Goal: Transaction & Acquisition: Purchase product/service

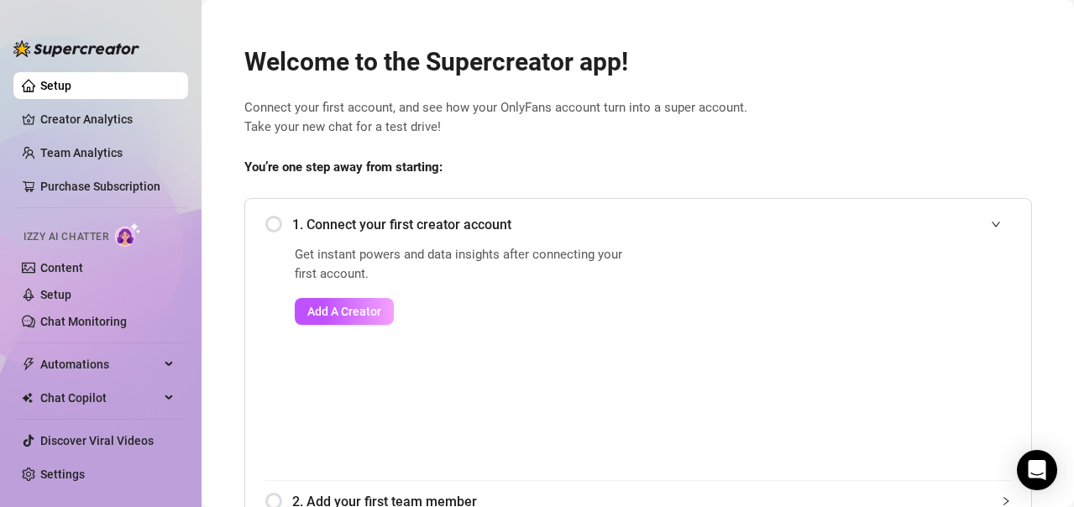
drag, startPoint x: 421, startPoint y: 346, endPoint x: 317, endPoint y: 425, distance: 130.7
click at [317, 425] on div "Get instant powers and data insights after connecting your first account. Add A…" at bounding box center [464, 362] width 338 height 235
click at [98, 123] on link "Creator Analytics" at bounding box center [107, 119] width 134 height 27
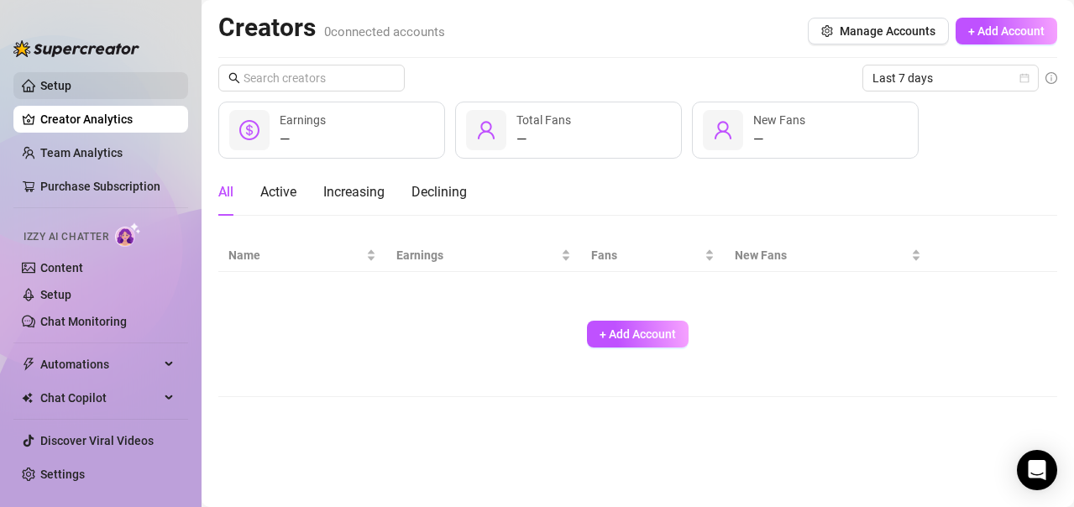
click at [71, 81] on link "Setup" at bounding box center [55, 85] width 31 height 13
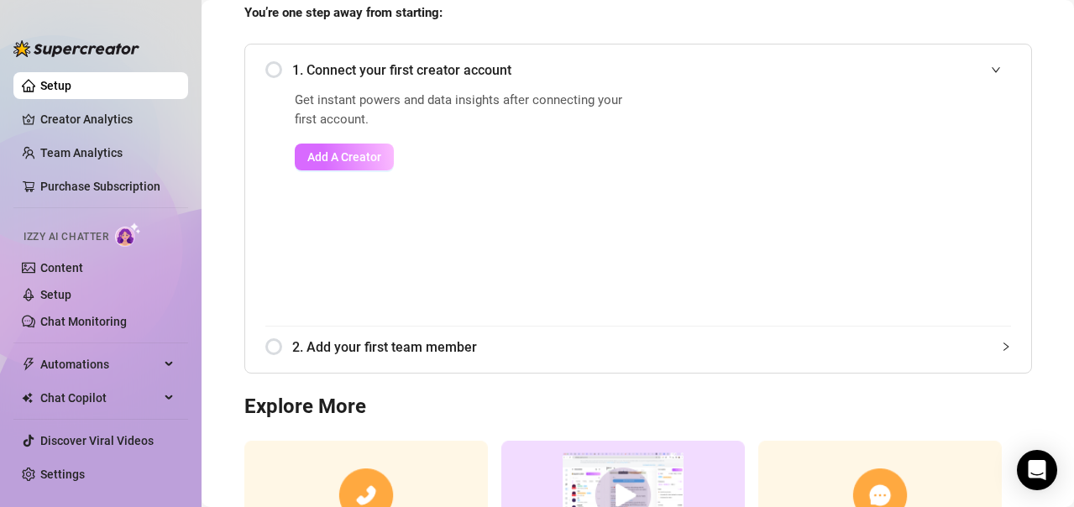
scroll to position [168, 0]
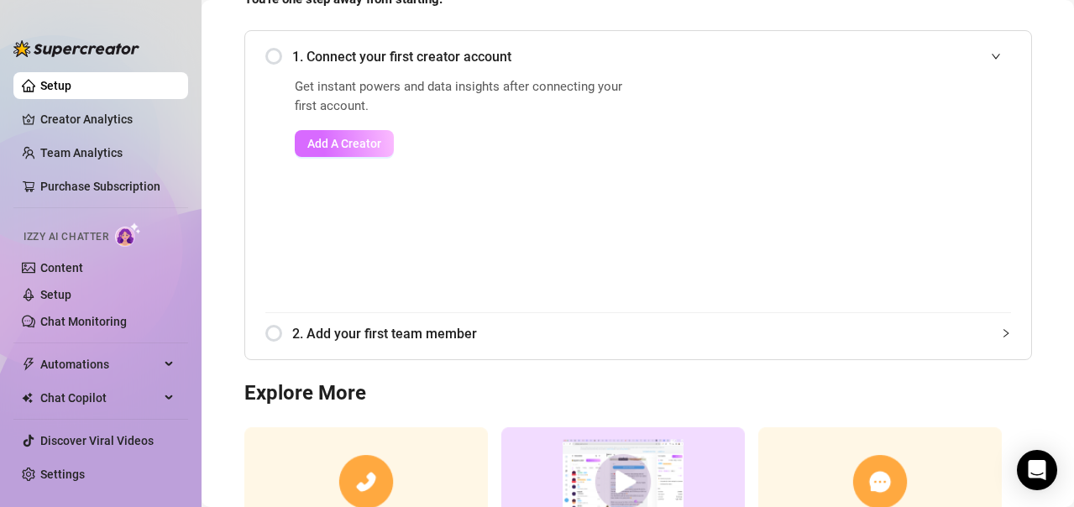
click at [348, 144] on span "Add A Creator" at bounding box center [344, 143] width 74 height 13
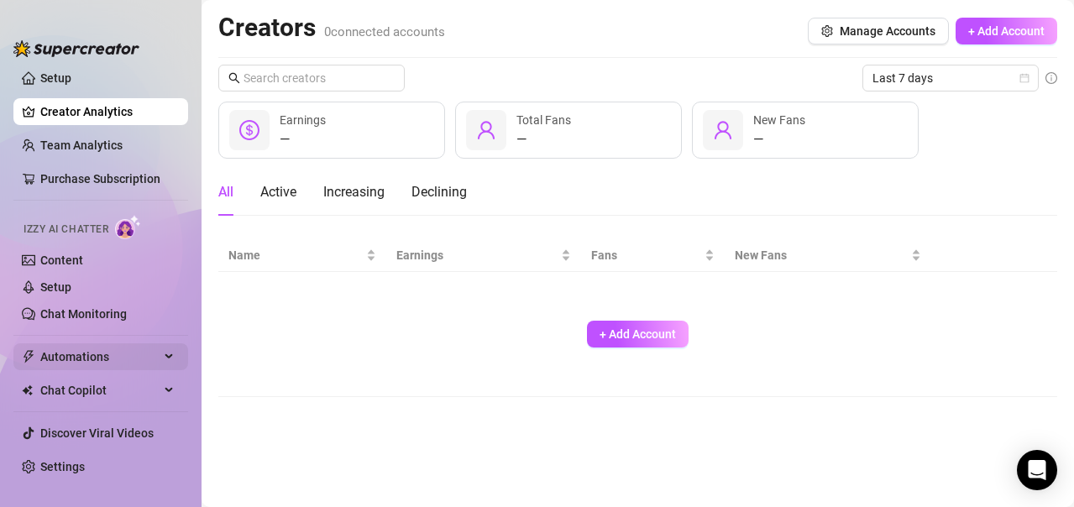
scroll to position [9, 0]
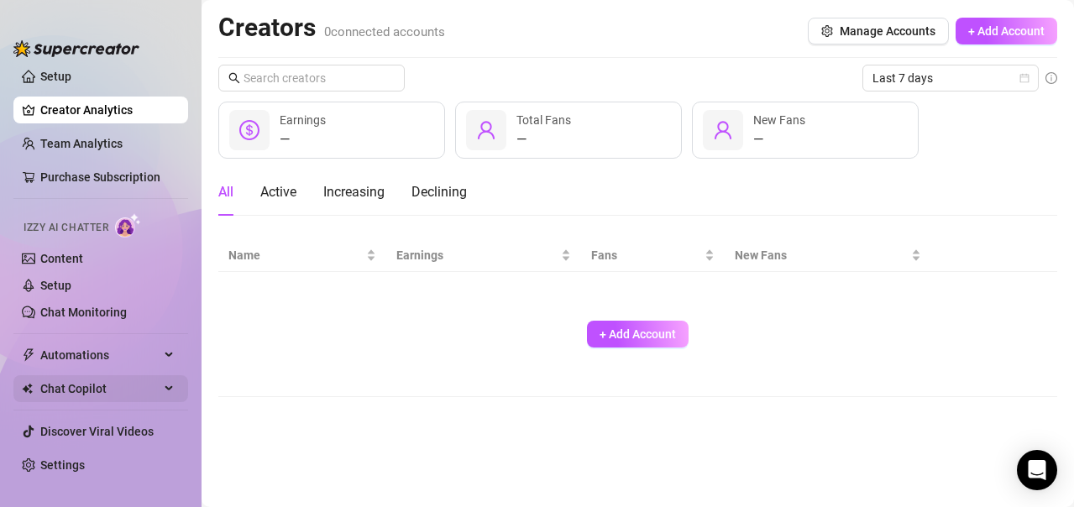
click at [116, 380] on span "Chat Copilot" at bounding box center [99, 388] width 119 height 27
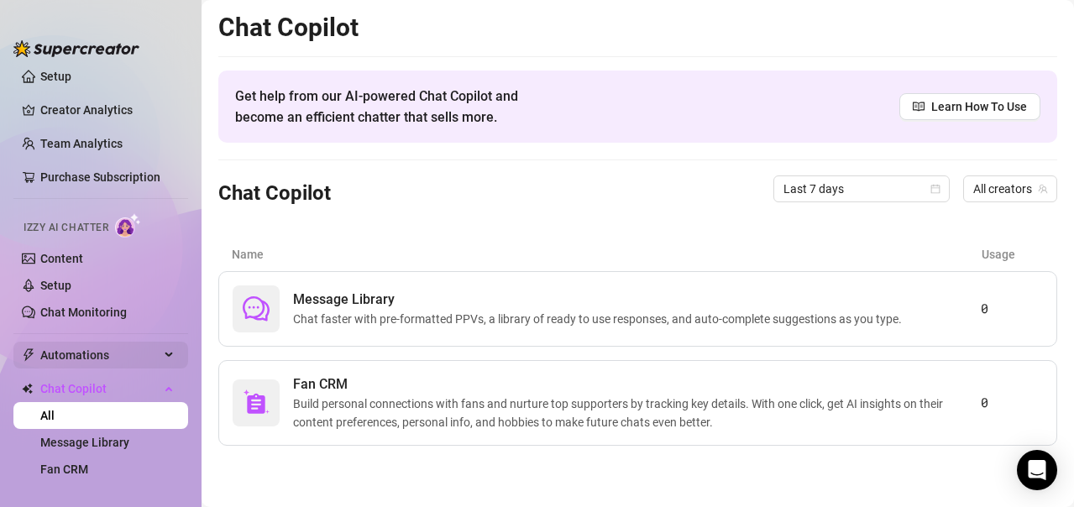
click at [123, 353] on span "Automations" at bounding box center [99, 355] width 119 height 27
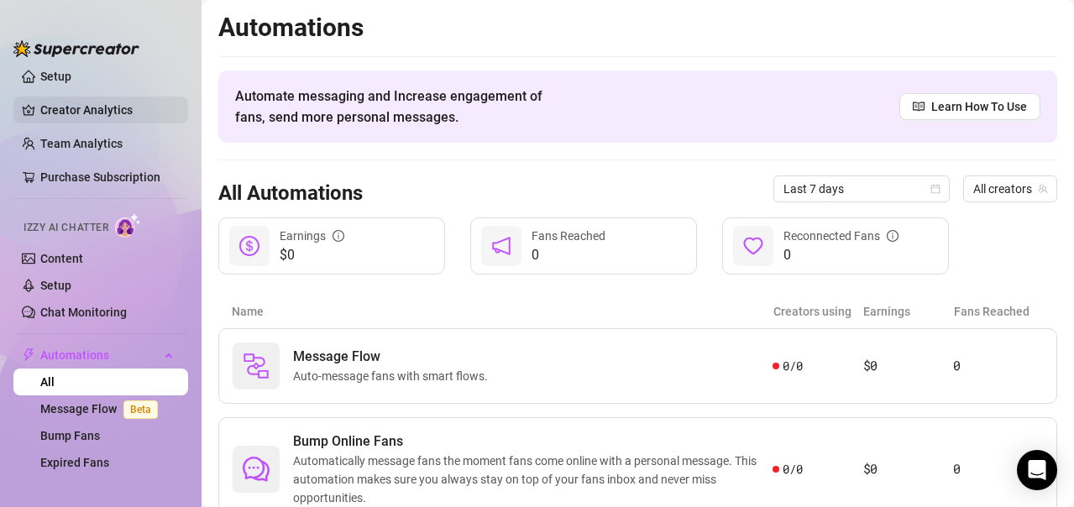
click at [105, 114] on link "Creator Analytics" at bounding box center [107, 110] width 134 height 27
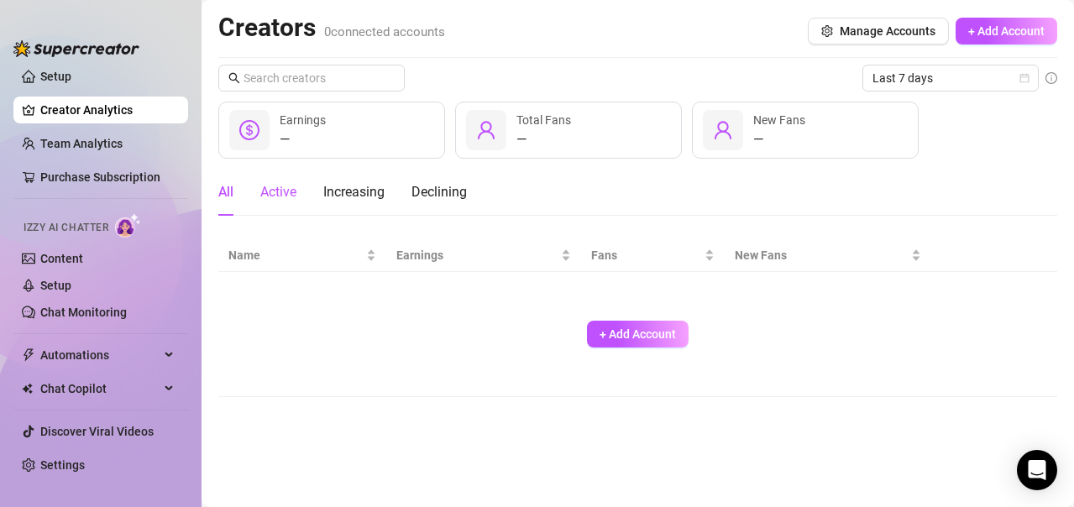
click at [290, 194] on div "Active" at bounding box center [278, 192] width 36 height 20
click at [223, 189] on div "All" at bounding box center [225, 192] width 15 height 20
click at [671, 332] on span "+ Add Account" at bounding box center [638, 333] width 76 height 13
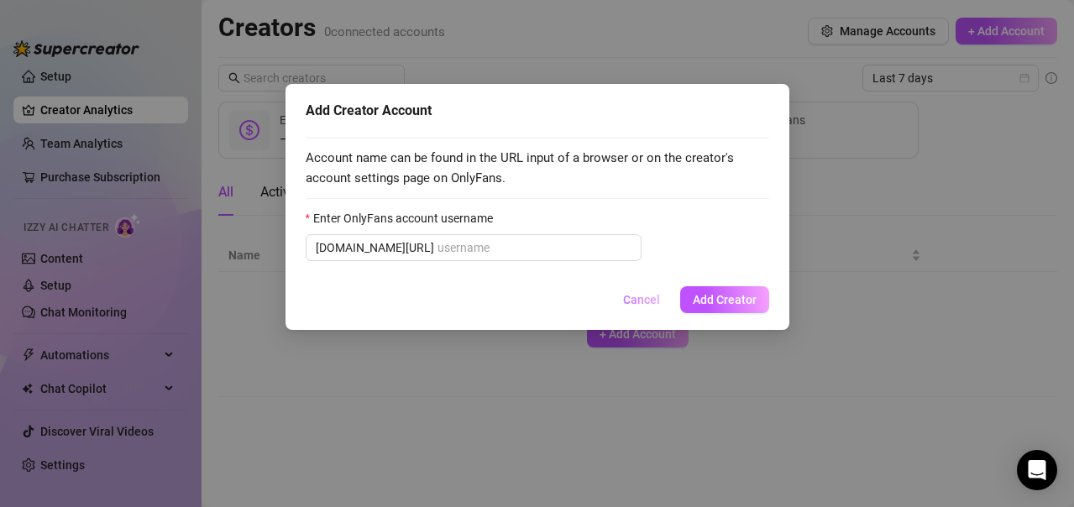
click at [639, 296] on span "Cancel" at bounding box center [641, 299] width 37 height 13
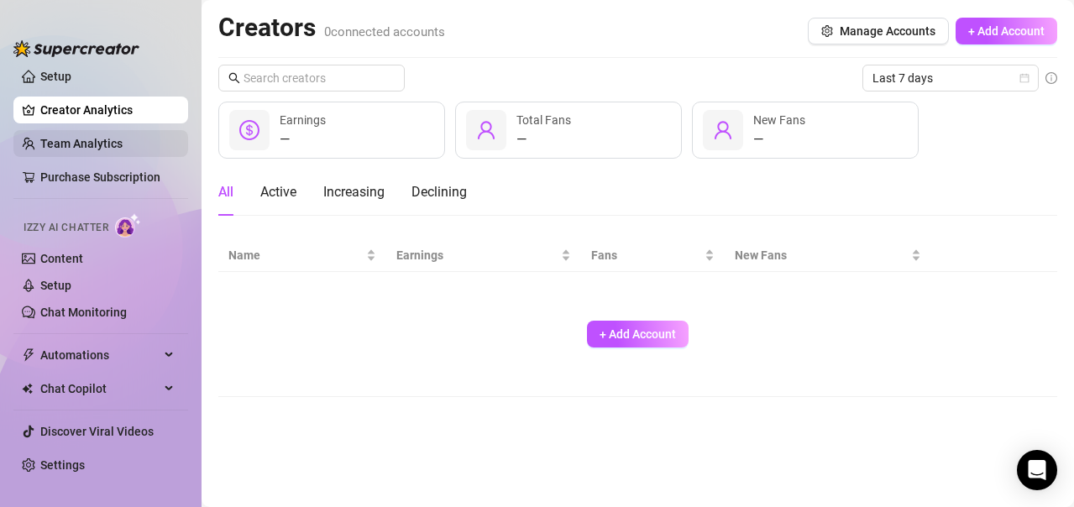
click at [92, 150] on link "Team Analytics" at bounding box center [81, 143] width 82 height 13
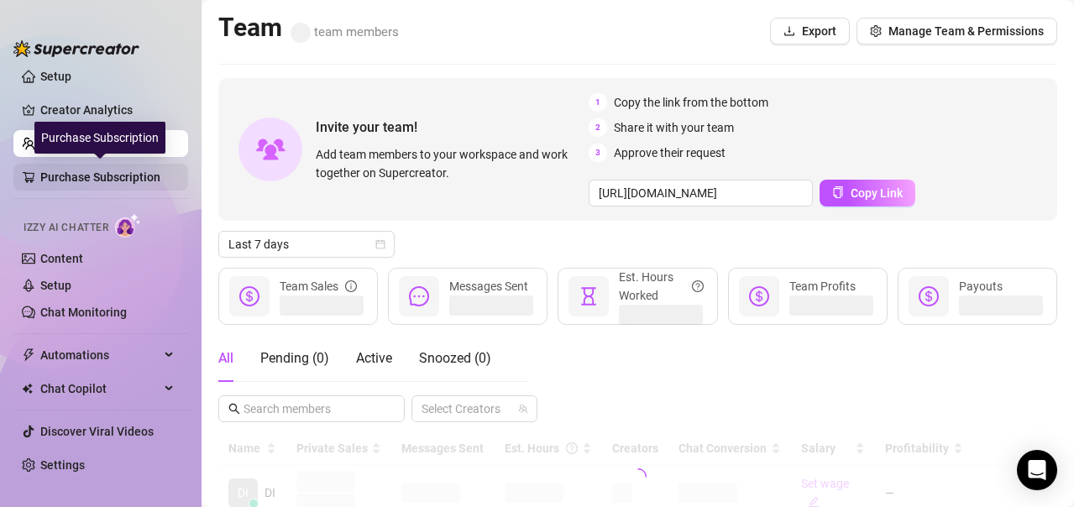
click at [91, 173] on link "Purchase Subscription" at bounding box center [107, 177] width 134 height 27
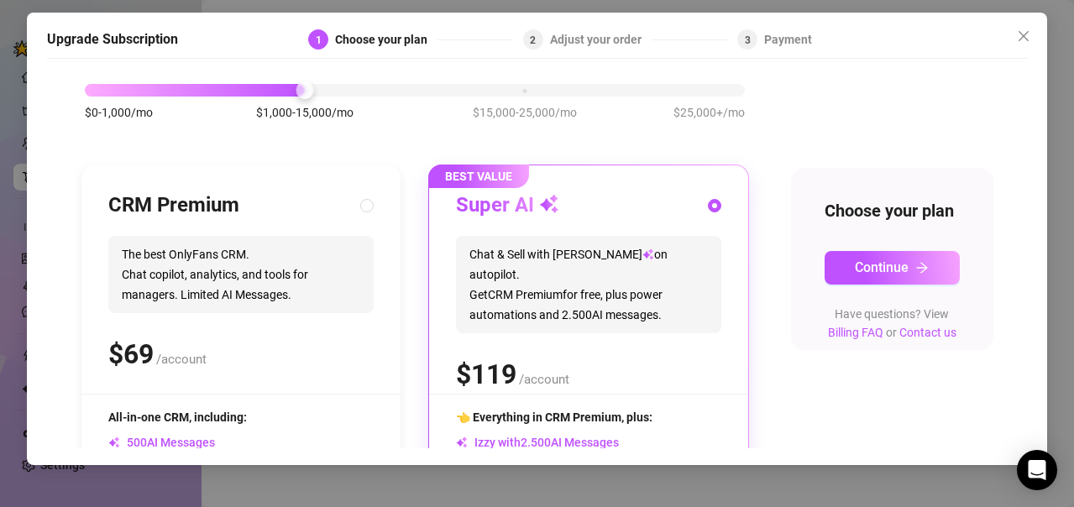
scroll to position [107, 0]
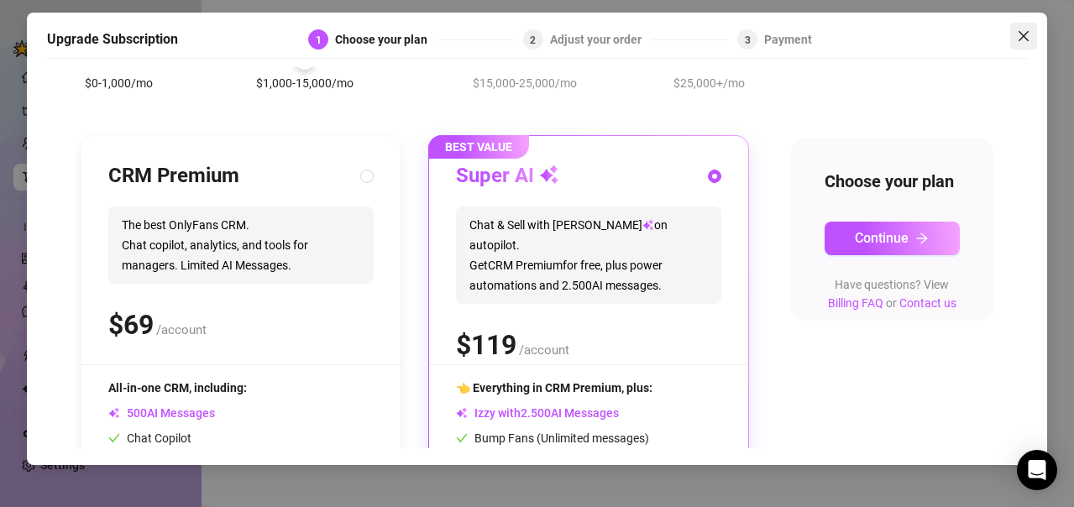
click at [1027, 37] on icon "close" at bounding box center [1023, 35] width 13 height 13
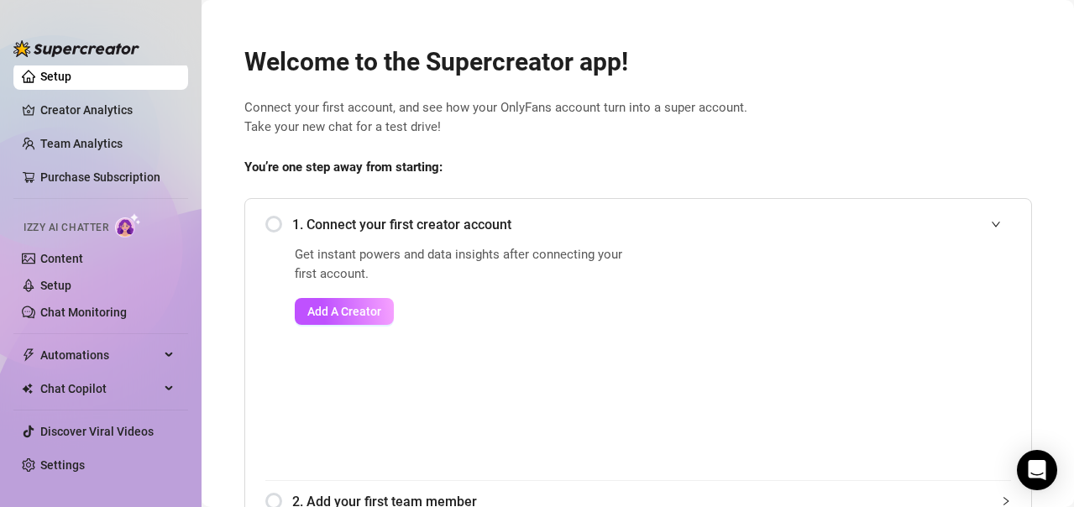
drag, startPoint x: 469, startPoint y: 291, endPoint x: 600, endPoint y: 333, distance: 138.6
click at [600, 333] on div "Get instant powers and data insights after connecting your first account. Add A…" at bounding box center [464, 362] width 338 height 235
click at [100, 111] on link "Creator Analytics" at bounding box center [107, 110] width 134 height 27
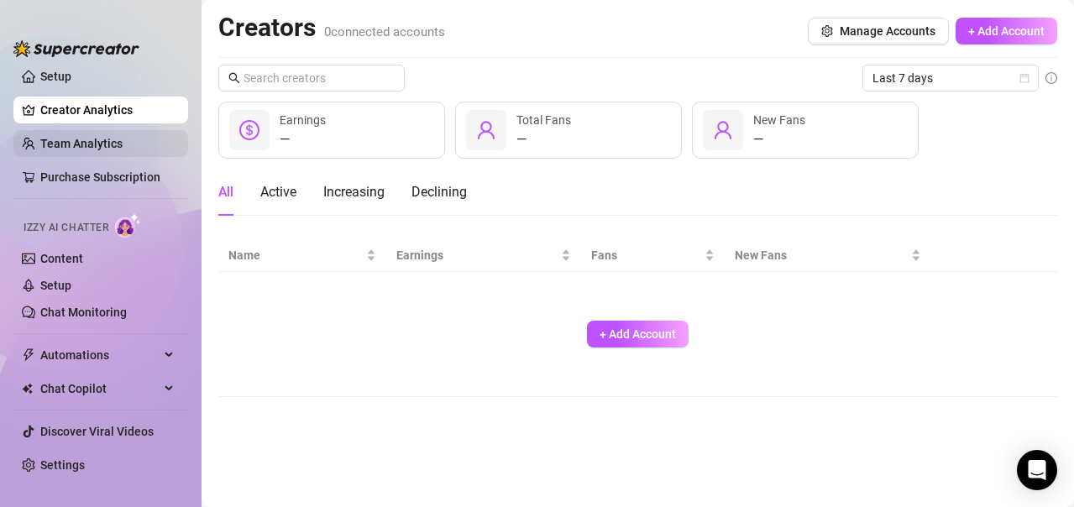
click at [101, 140] on link "Team Analytics" at bounding box center [81, 143] width 82 height 13
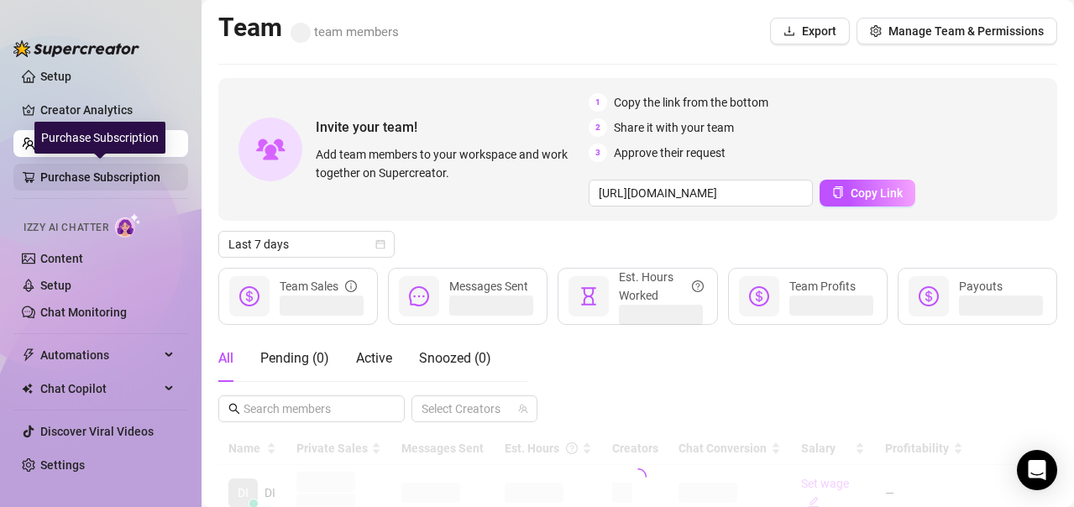
click at [99, 174] on link "Purchase Subscription" at bounding box center [107, 177] width 134 height 27
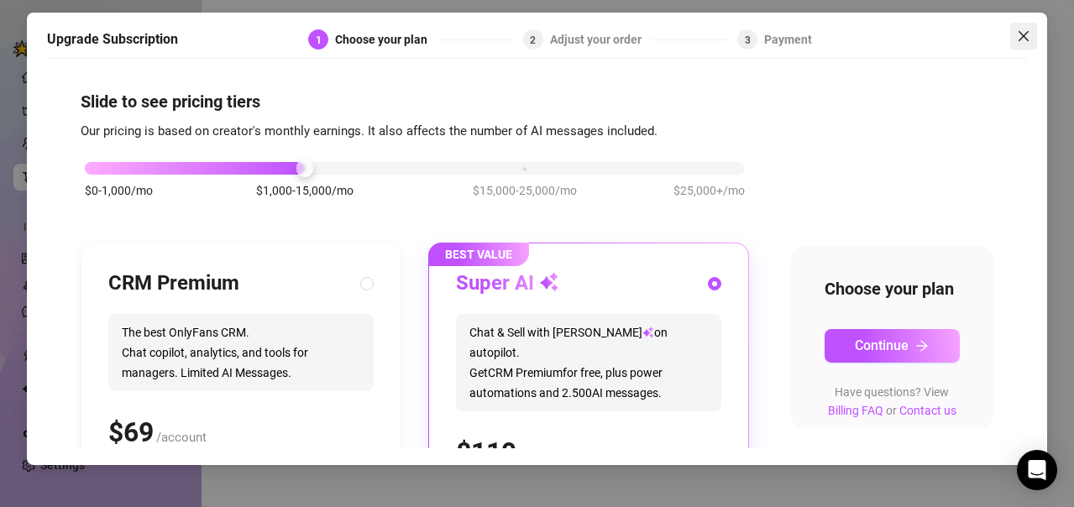
click at [1026, 34] on icon "close" at bounding box center [1024, 36] width 10 height 10
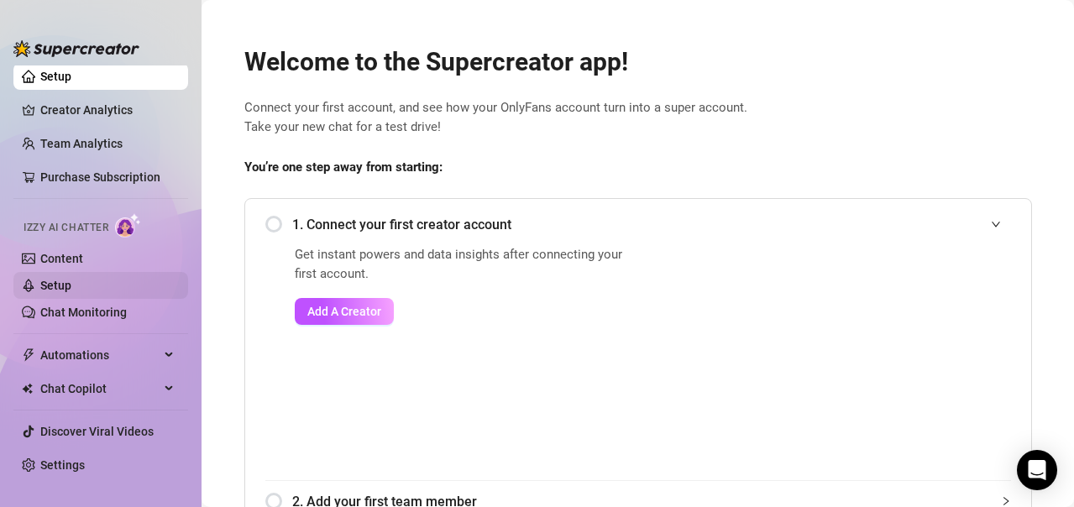
click at [71, 285] on link "Setup" at bounding box center [55, 285] width 31 height 13
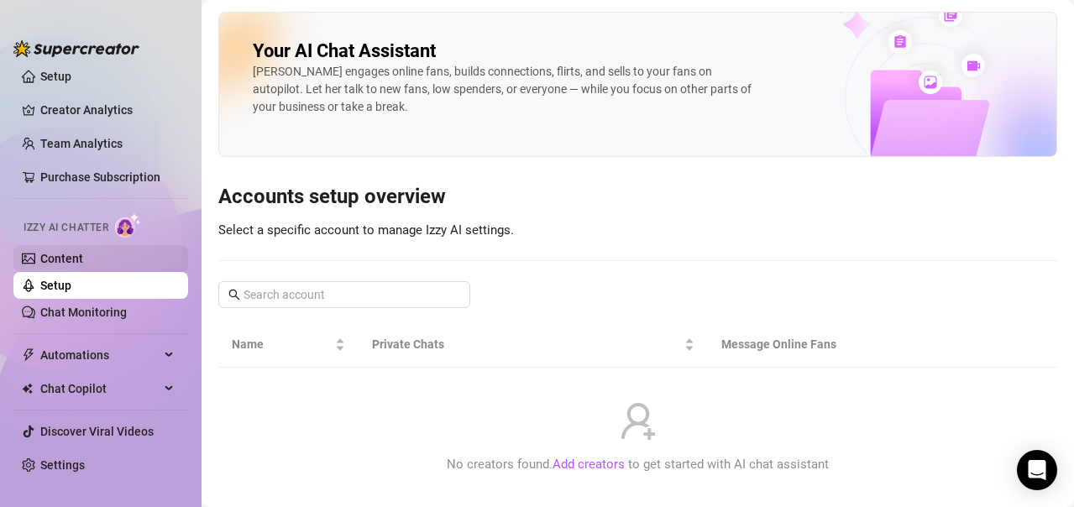
click at [83, 253] on link "Content" at bounding box center [61, 258] width 43 height 13
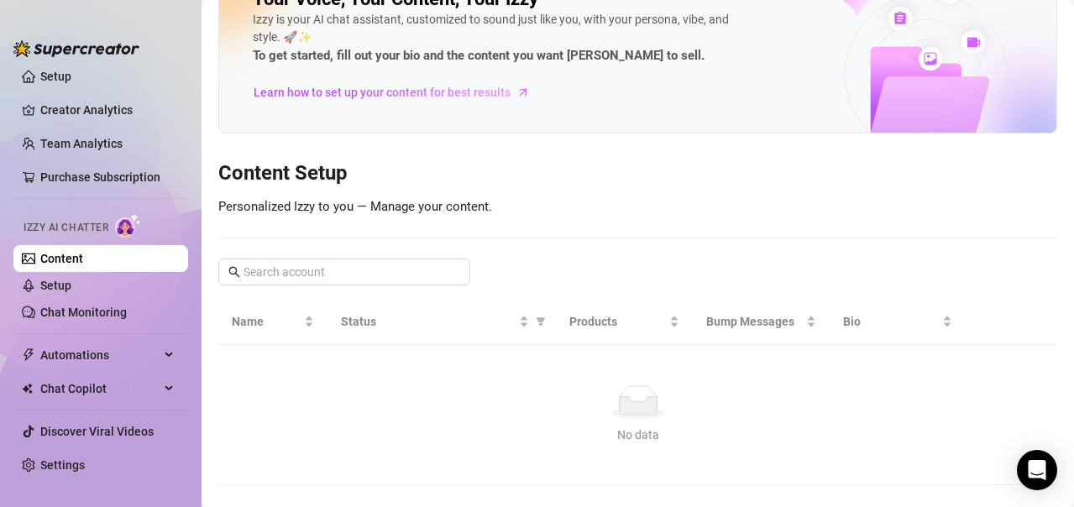
scroll to position [81, 0]
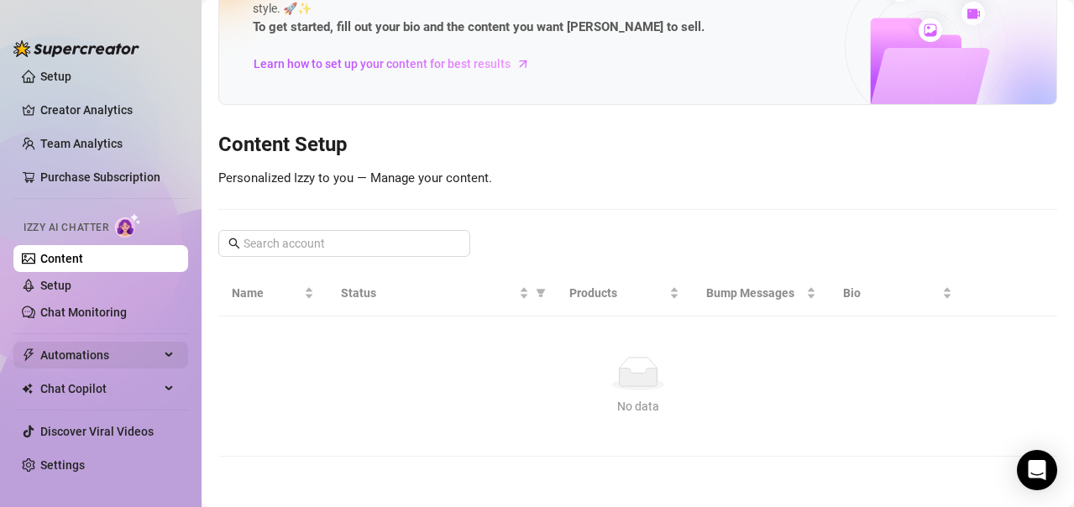
click at [114, 355] on span "Automations" at bounding box center [99, 355] width 119 height 27
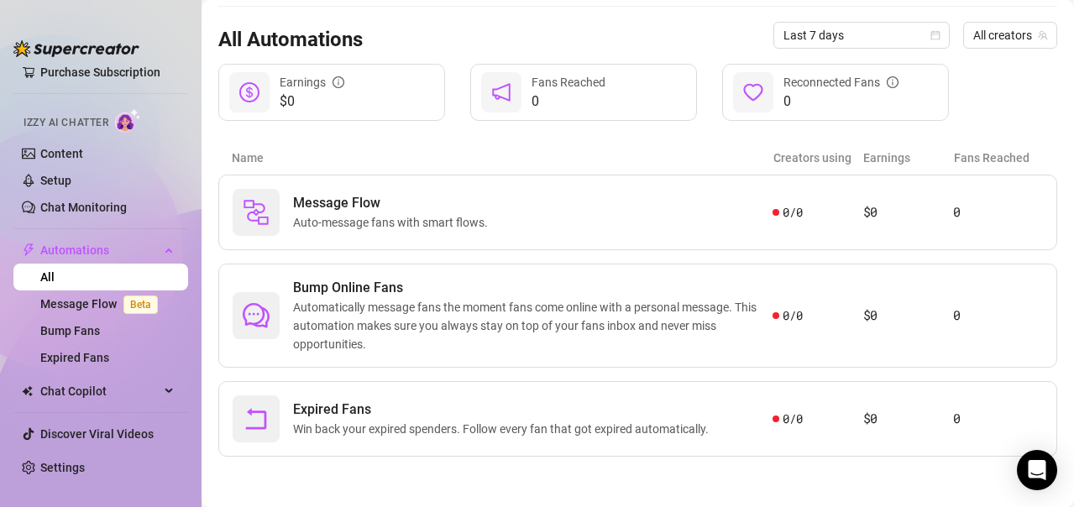
scroll to position [117, 0]
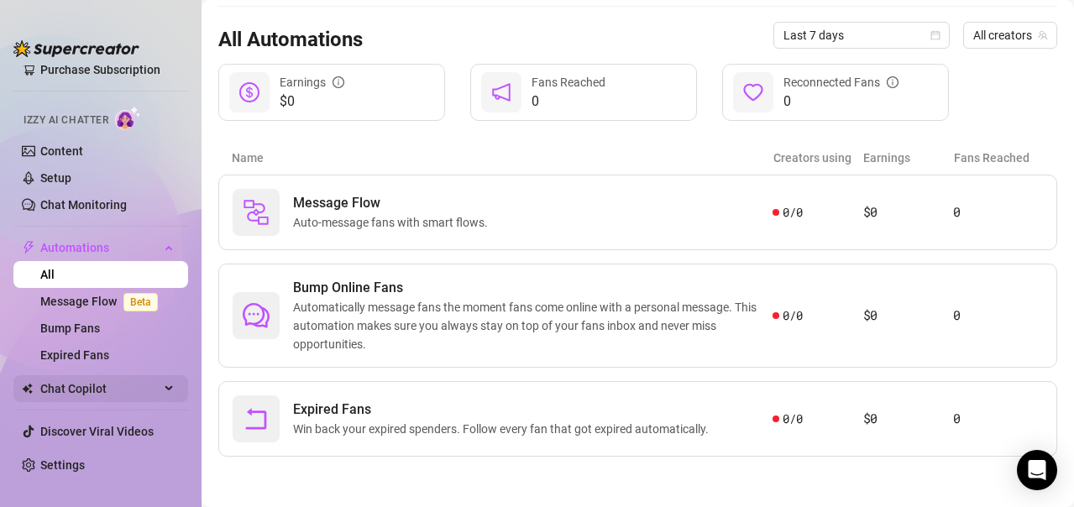
click at [100, 390] on span "Chat Copilot" at bounding box center [99, 388] width 119 height 27
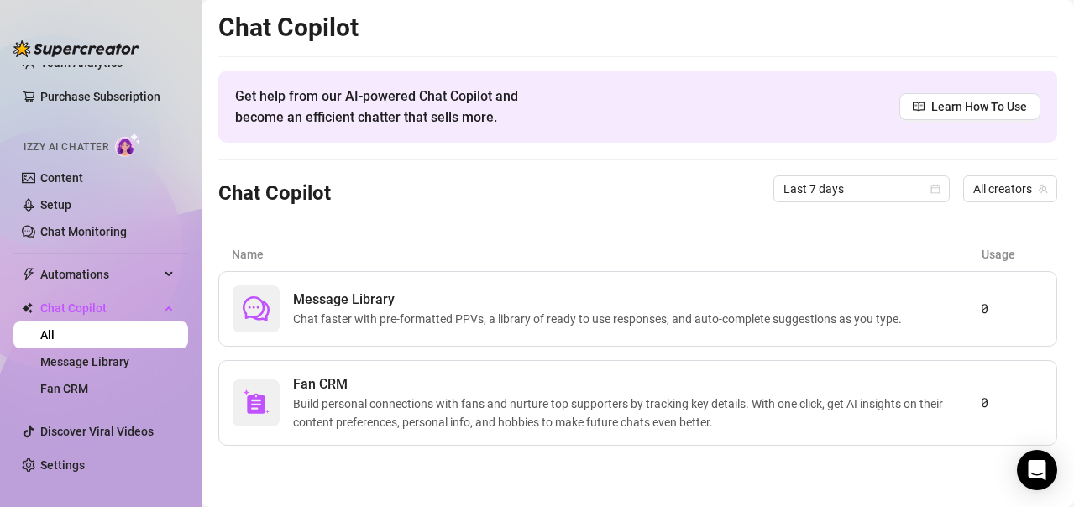
scroll to position [90, 0]
click at [94, 450] on ul "Setup Creator Analytics Team Analytics Purchase Subscription Izzy AI Chatter Co…" at bounding box center [100, 275] width 175 height 420
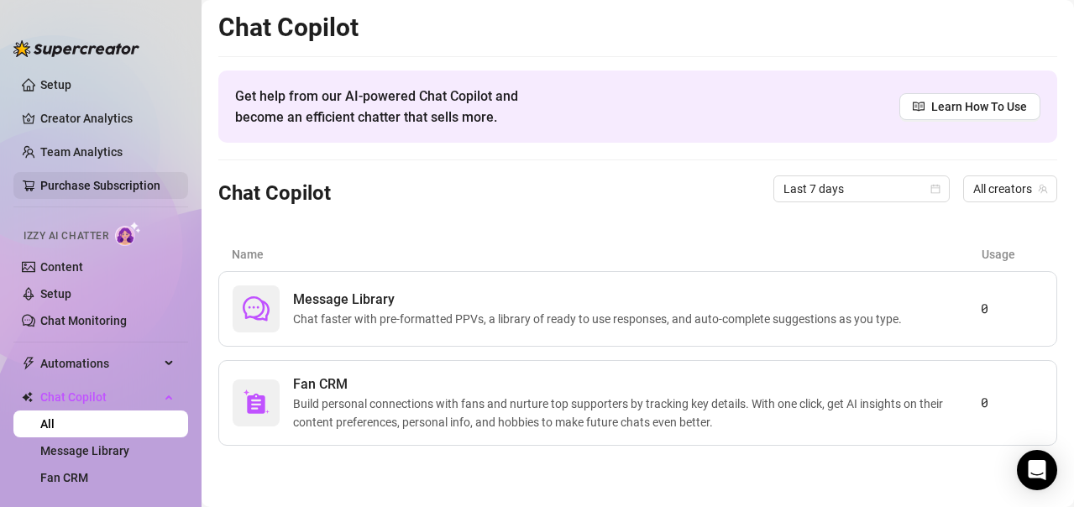
scroll to position [0, 0]
click at [105, 121] on link "Creator Analytics" at bounding box center [107, 119] width 134 height 27
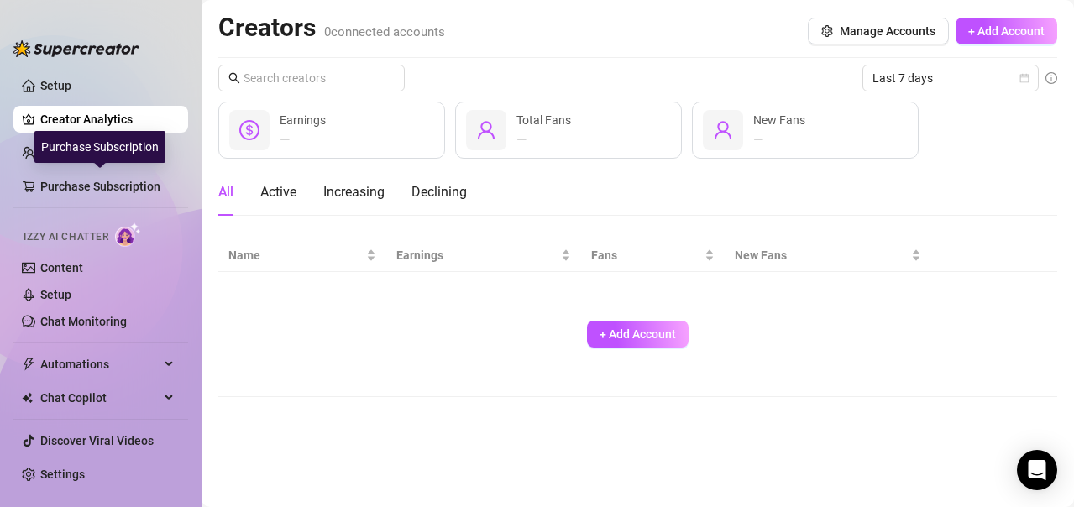
click at [79, 157] on div "Purchase Subscription" at bounding box center [99, 147] width 131 height 32
click at [40, 155] on link "Team Analytics" at bounding box center [81, 152] width 82 height 13
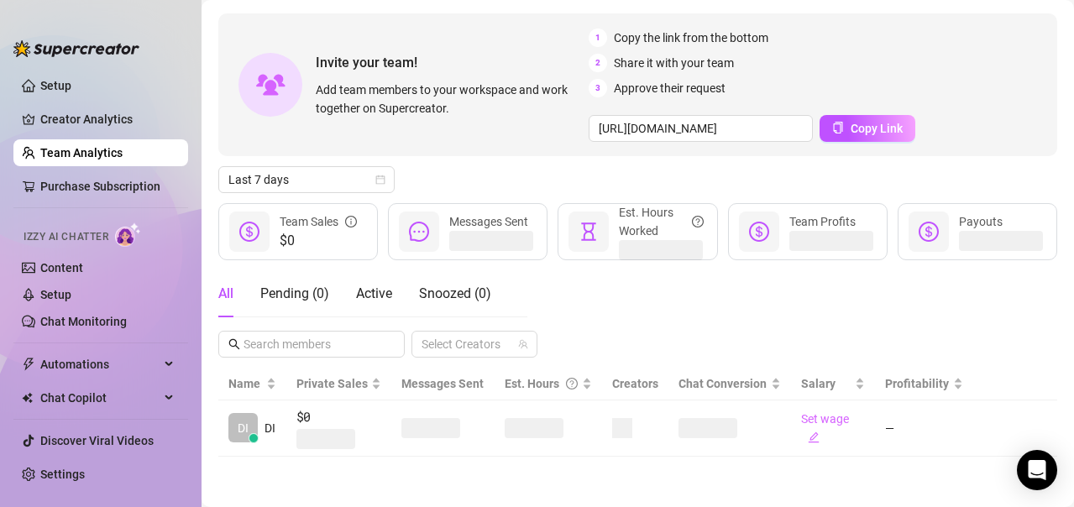
scroll to position [80, 0]
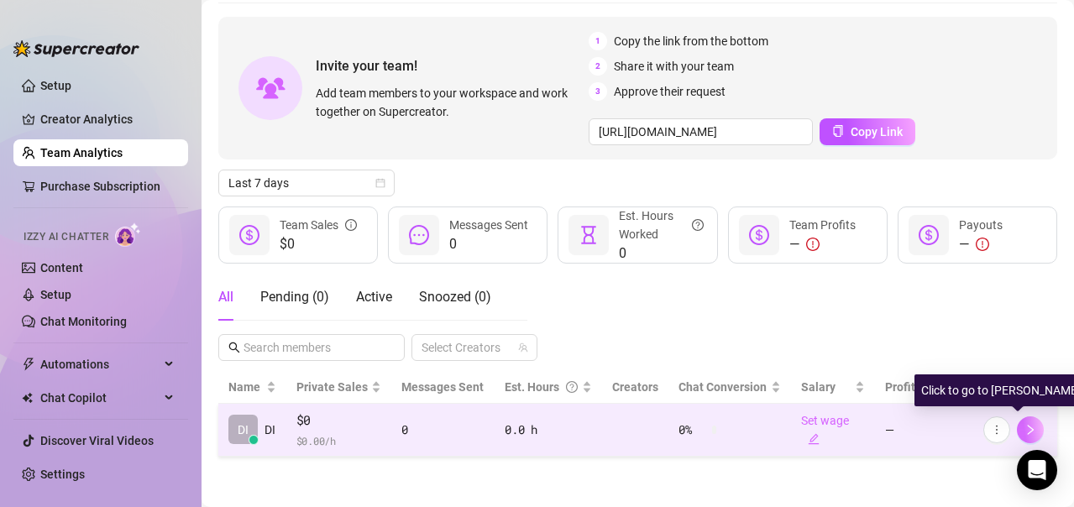
click at [1024, 429] on icon "right" at bounding box center [1030, 430] width 12 height 12
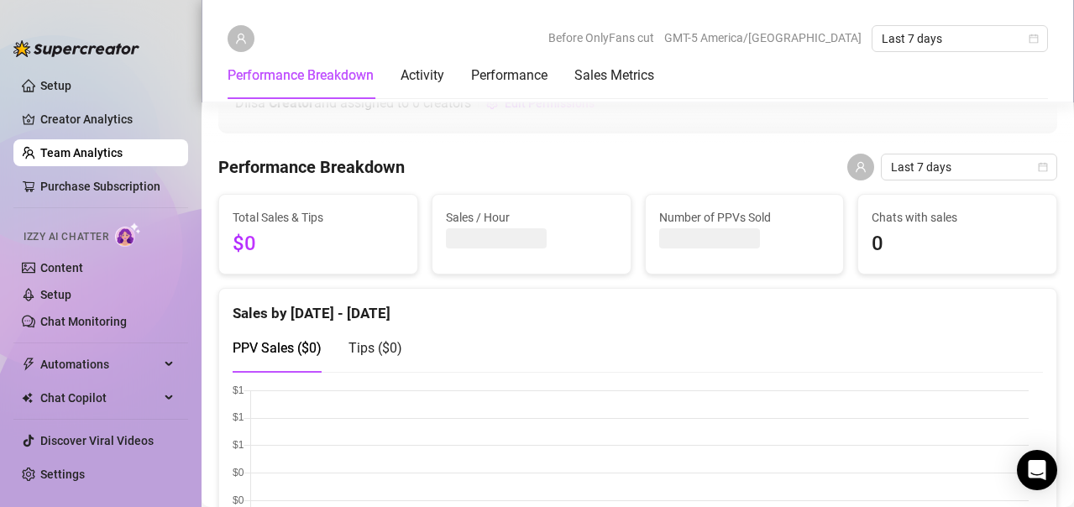
scroll to position [332, 0]
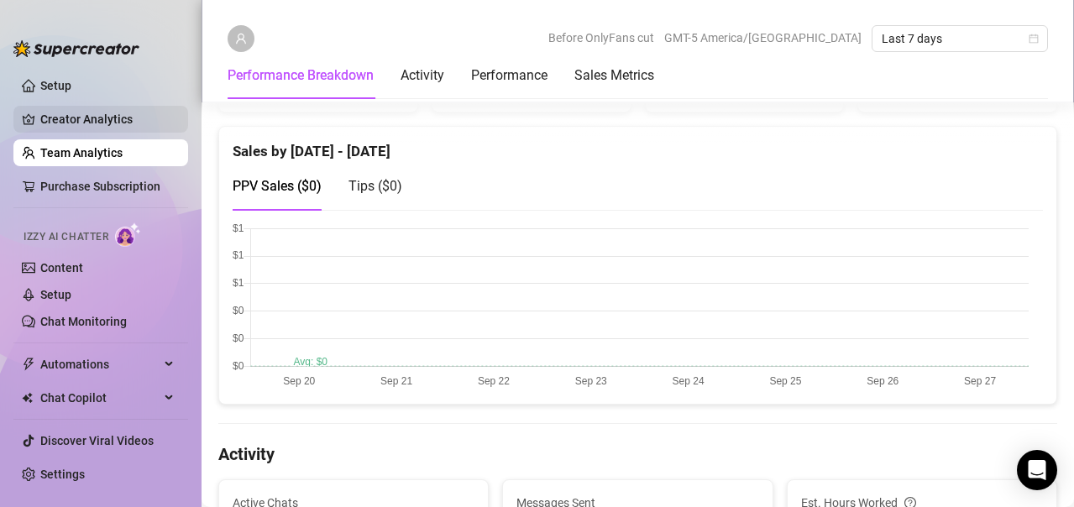
click at [107, 123] on link "Creator Analytics" at bounding box center [107, 119] width 134 height 27
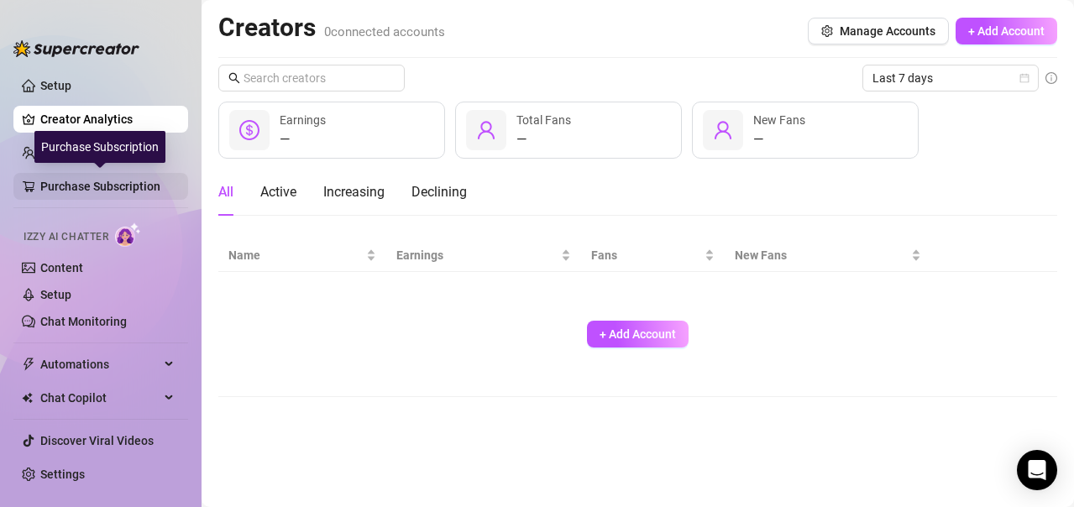
click at [96, 182] on link "Purchase Subscription" at bounding box center [107, 186] width 134 height 27
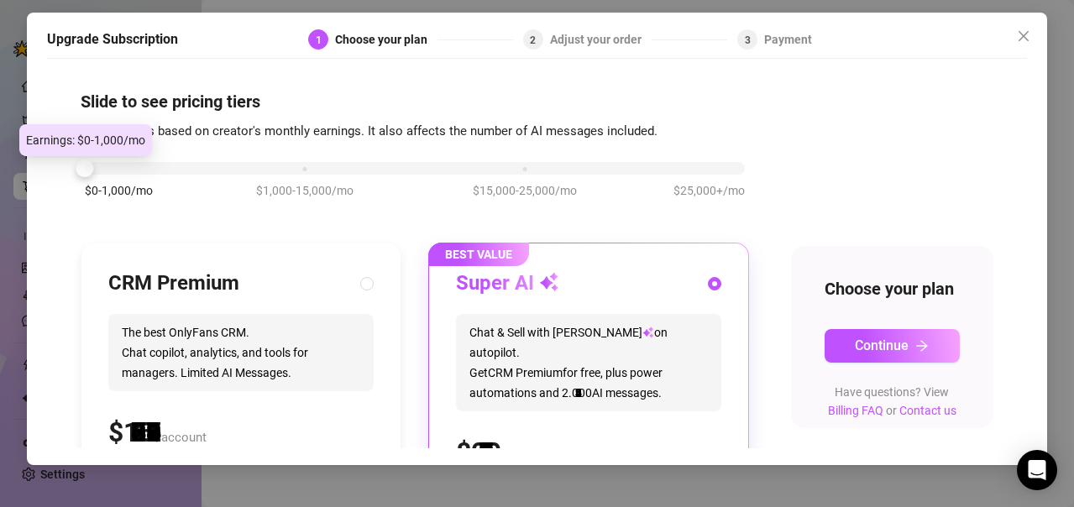
drag, startPoint x: 296, startPoint y: 168, endPoint x: 152, endPoint y: 173, distance: 144.5
click at [152, 169] on div "$0-1,000/mo $1,000-15,000/mo $15,000-25,000/mo $25,000+/mo" at bounding box center [415, 164] width 660 height 10
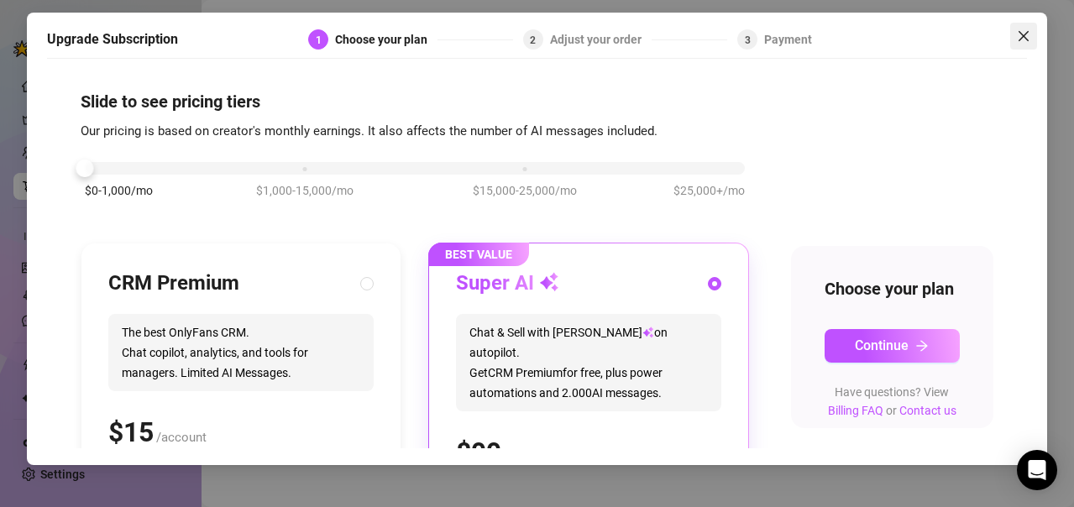
click at [1024, 38] on icon "close" at bounding box center [1024, 36] width 10 height 10
